Goal: Task Accomplishment & Management: Manage account settings

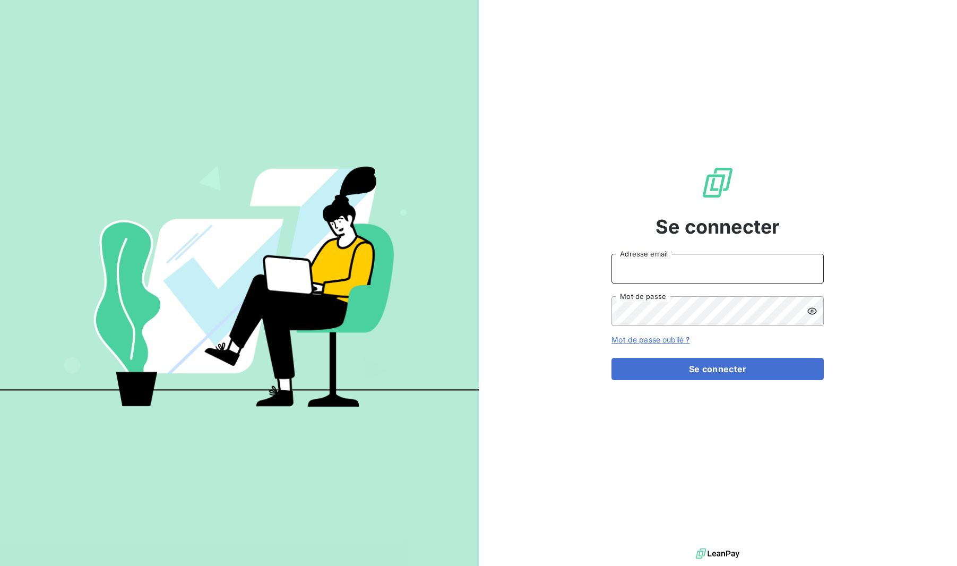
type input "[PERSON_NAME][EMAIL_ADDRESS][DOMAIN_NAME]"
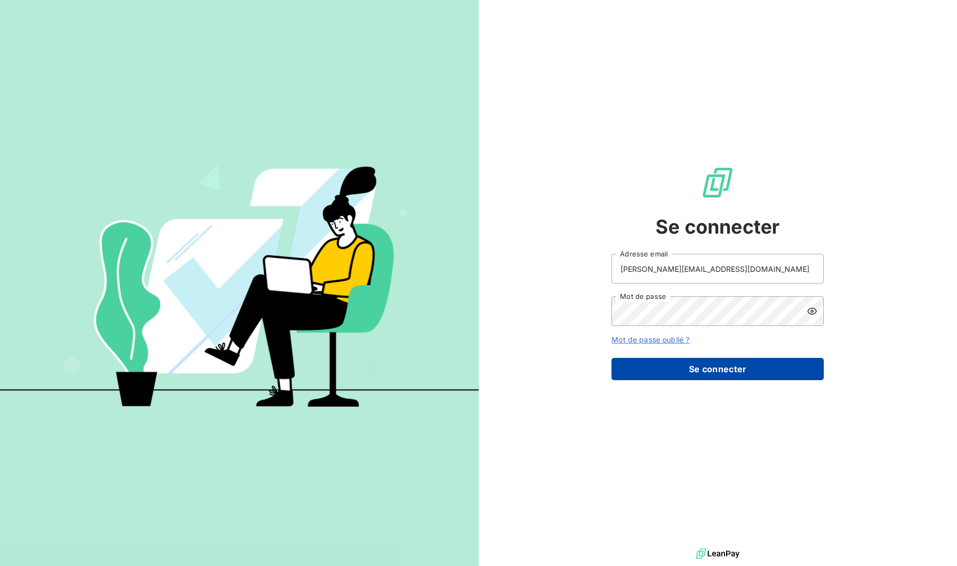
click at [683, 357] on form "[PERSON_NAME][EMAIL_ADDRESS][DOMAIN_NAME] Adresse email Mot de passe Mot de pas…" at bounding box center [717, 317] width 212 height 126
click at [683, 362] on button "Se connecter" at bounding box center [717, 369] width 212 height 22
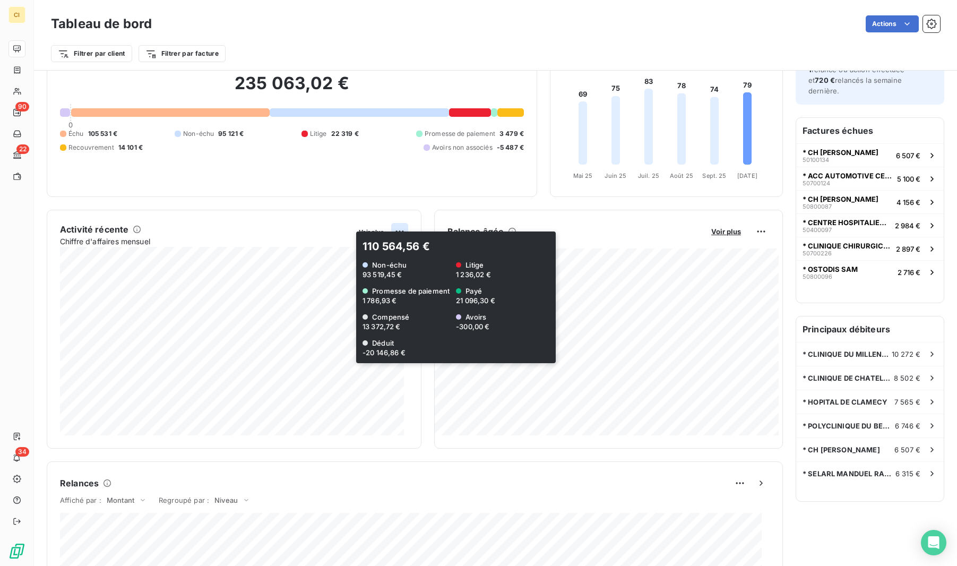
scroll to position [225, 0]
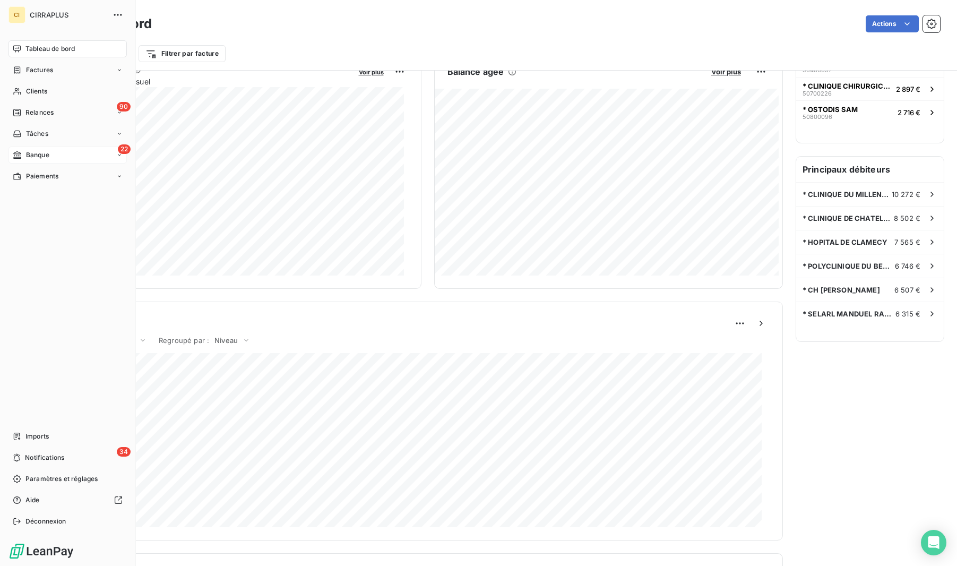
click at [24, 152] on div "Banque" at bounding box center [31, 155] width 37 height 10
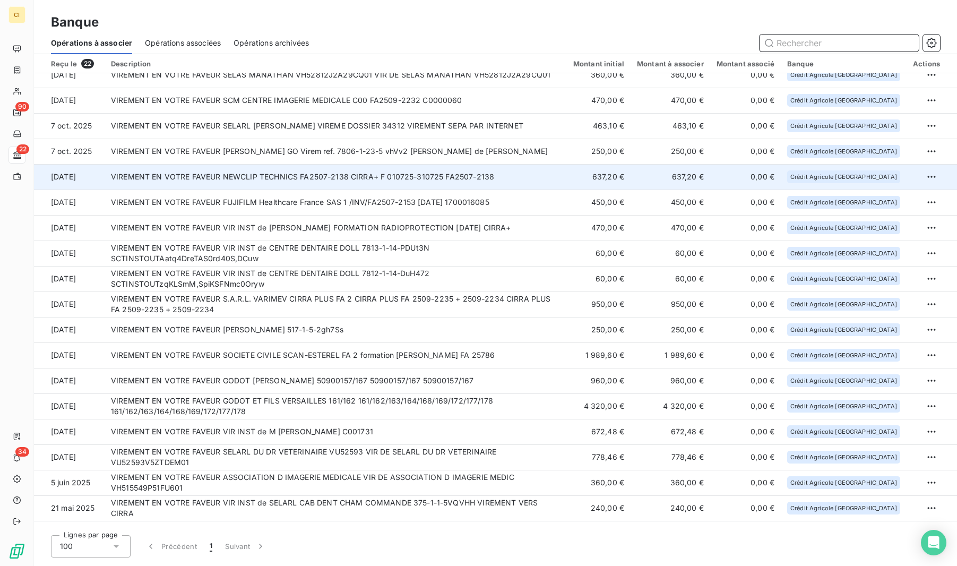
scroll to position [107, 0]
